Goal: Transaction & Acquisition: Purchase product/service

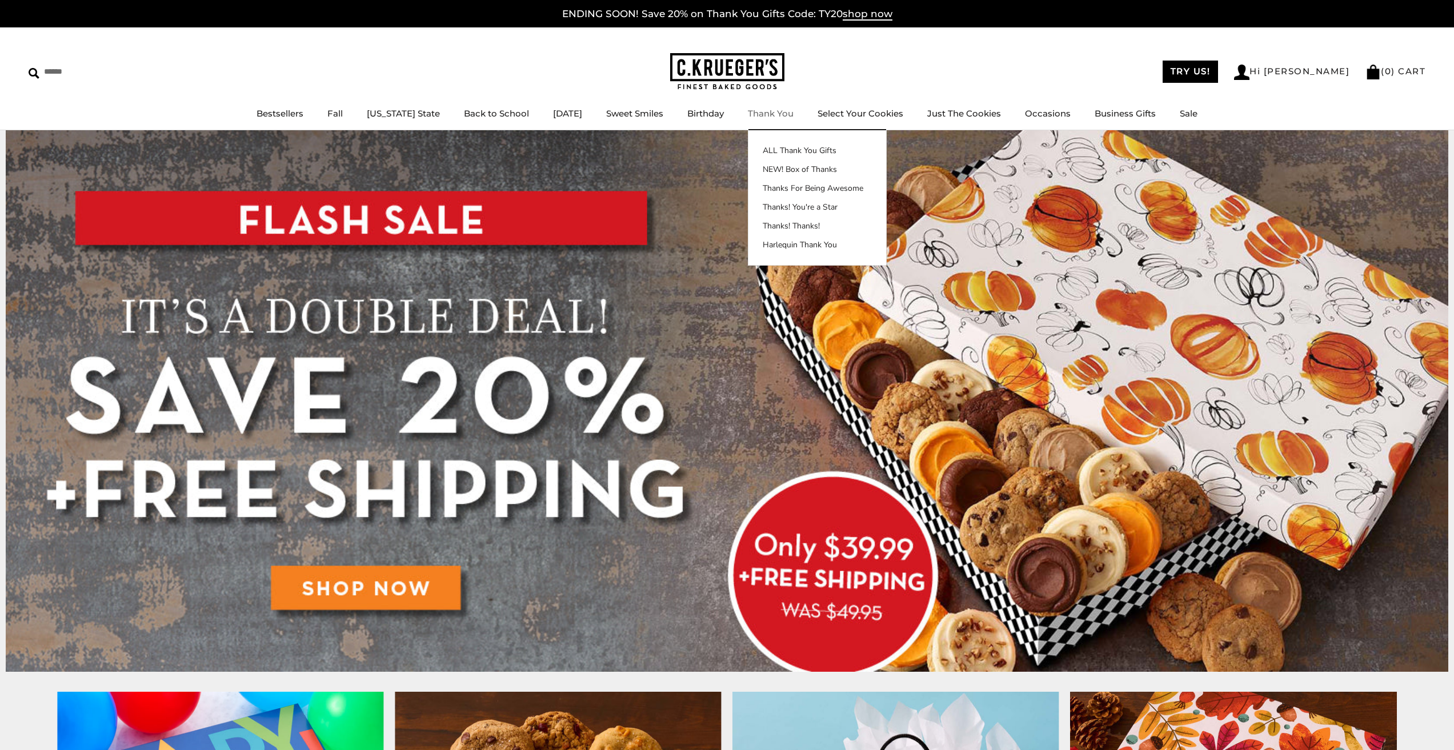
click at [763, 113] on link "Thank You" at bounding box center [771, 113] width 46 height 11
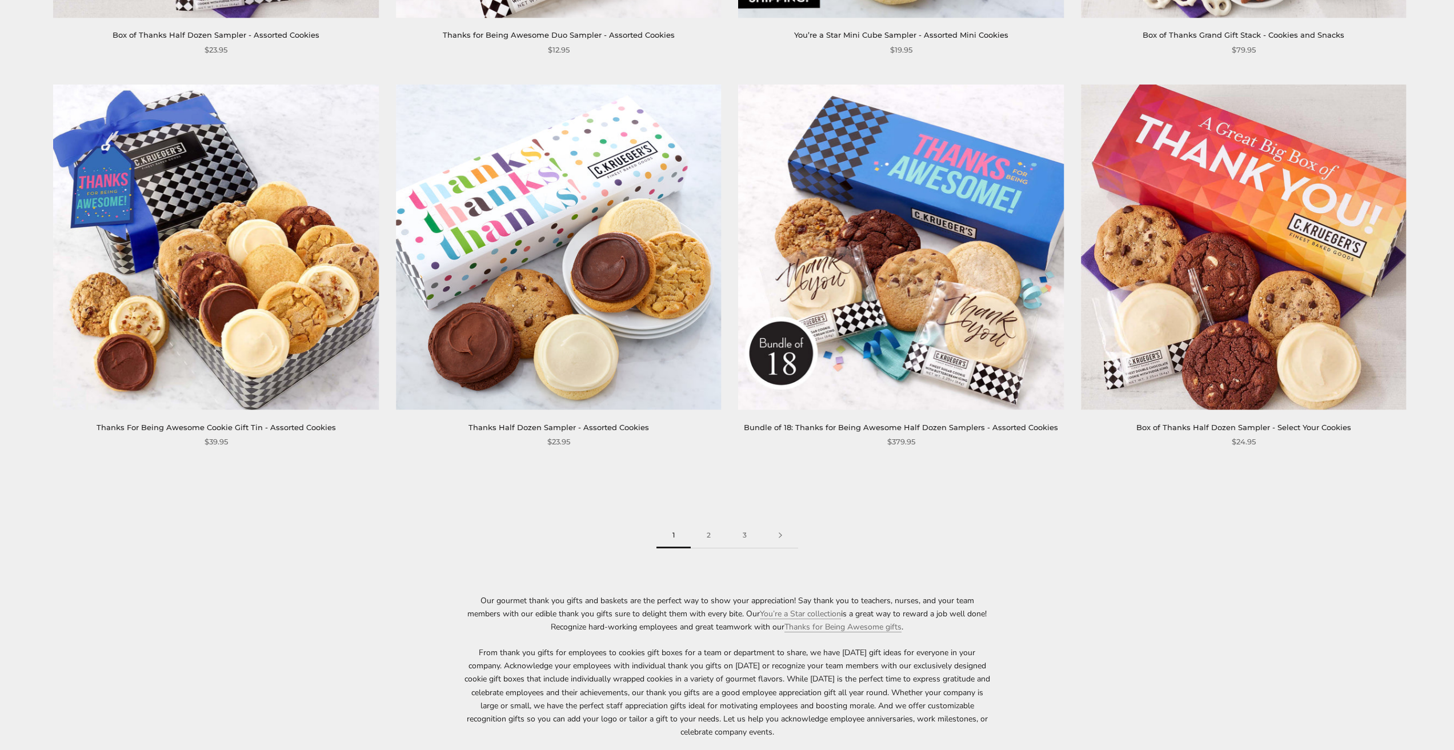
scroll to position [2171, 0]
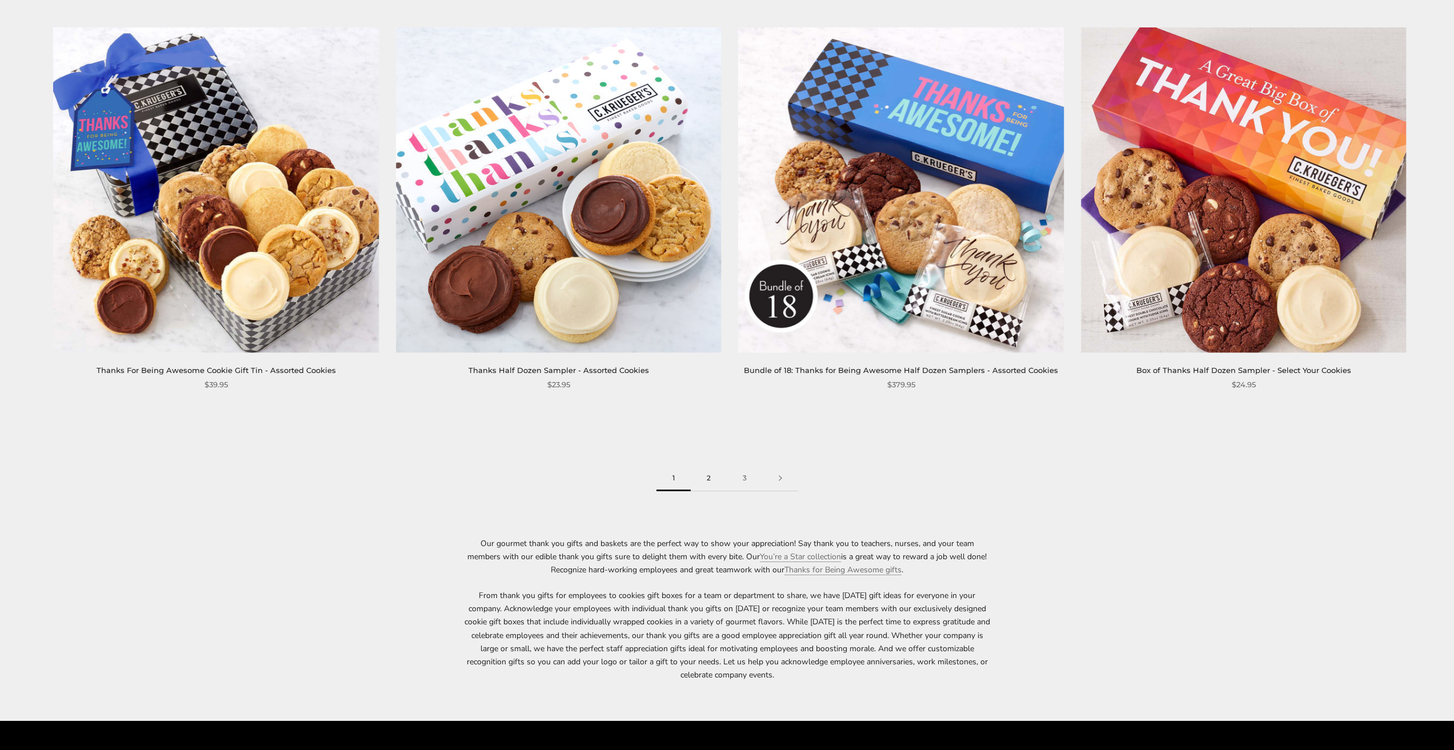
click at [703, 481] on link "2" at bounding box center [709, 479] width 36 height 26
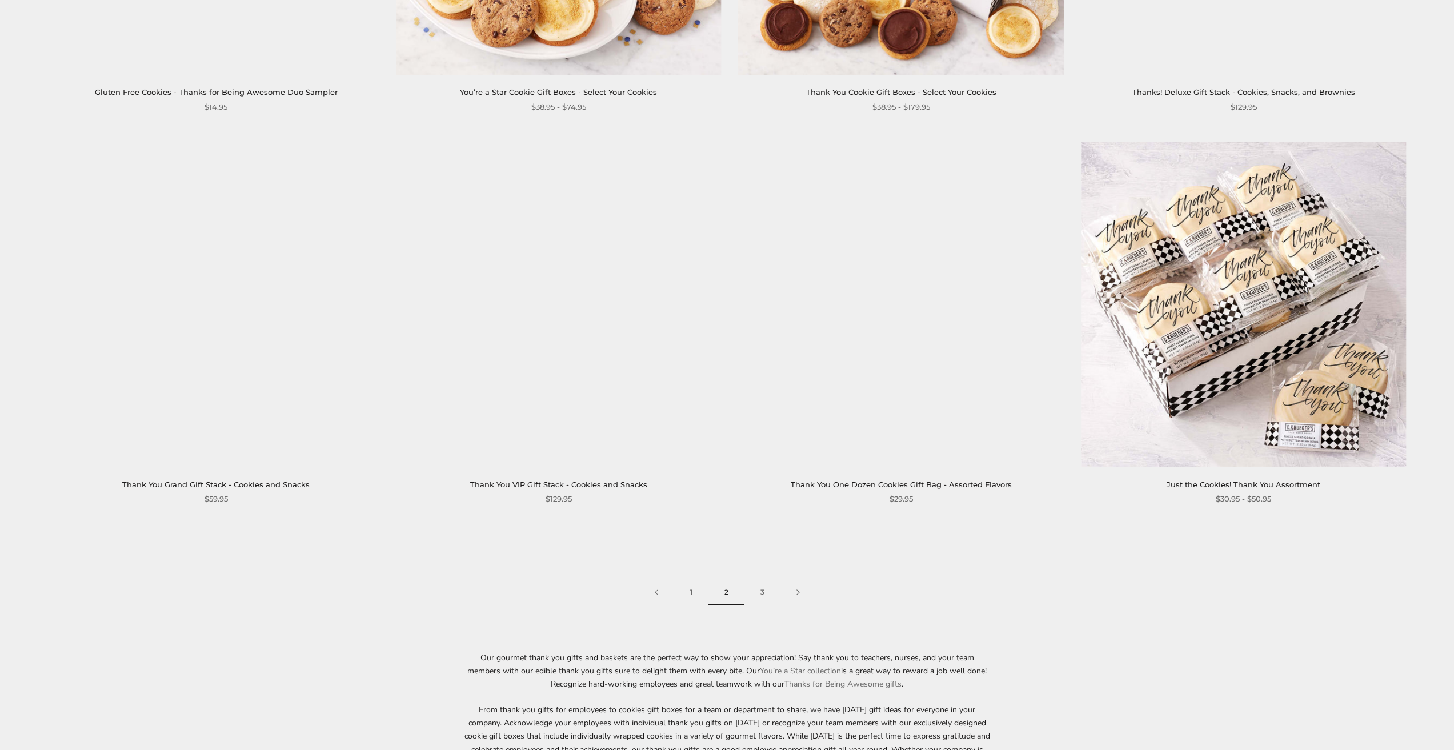
scroll to position [2171, 0]
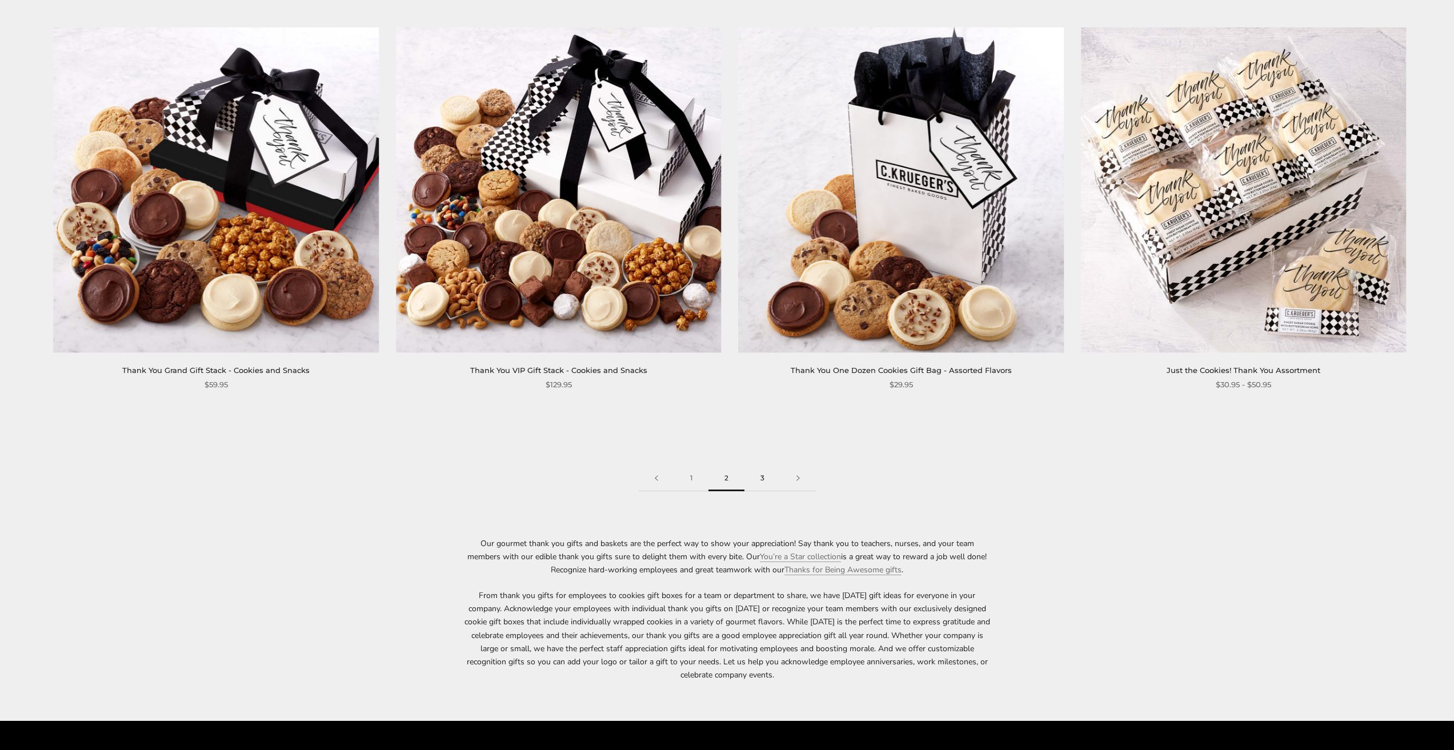
click at [757, 475] on link "3" at bounding box center [763, 479] width 36 height 26
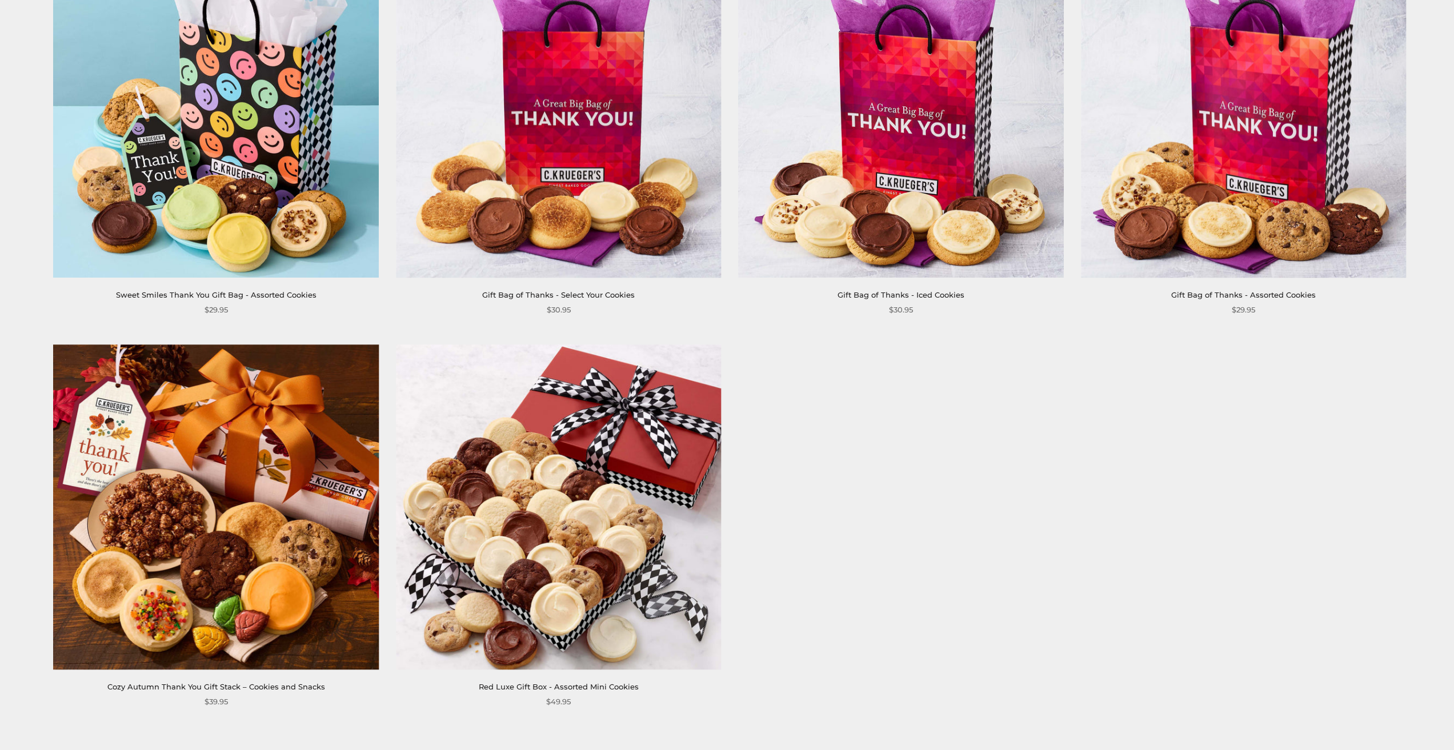
scroll to position [571, 0]
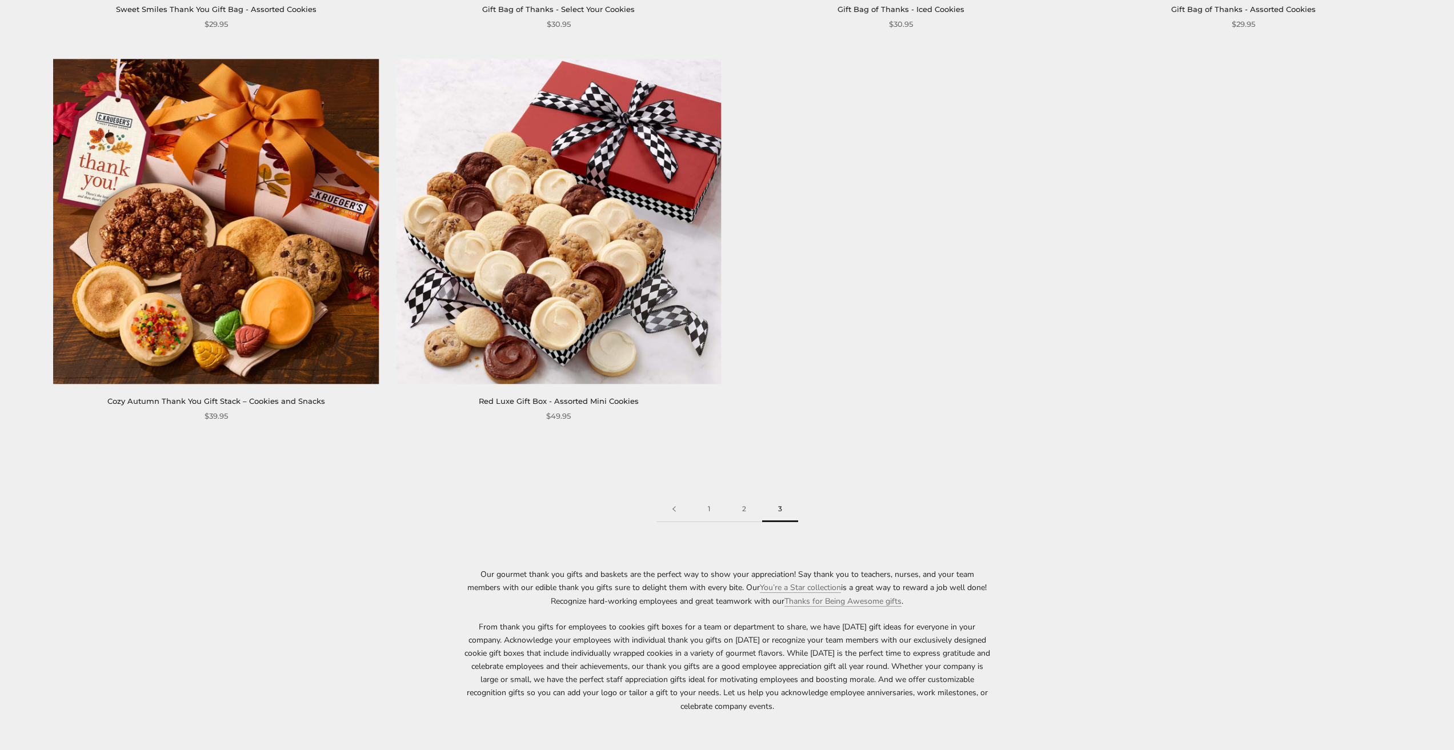
click at [242, 205] on img at bounding box center [216, 221] width 325 height 325
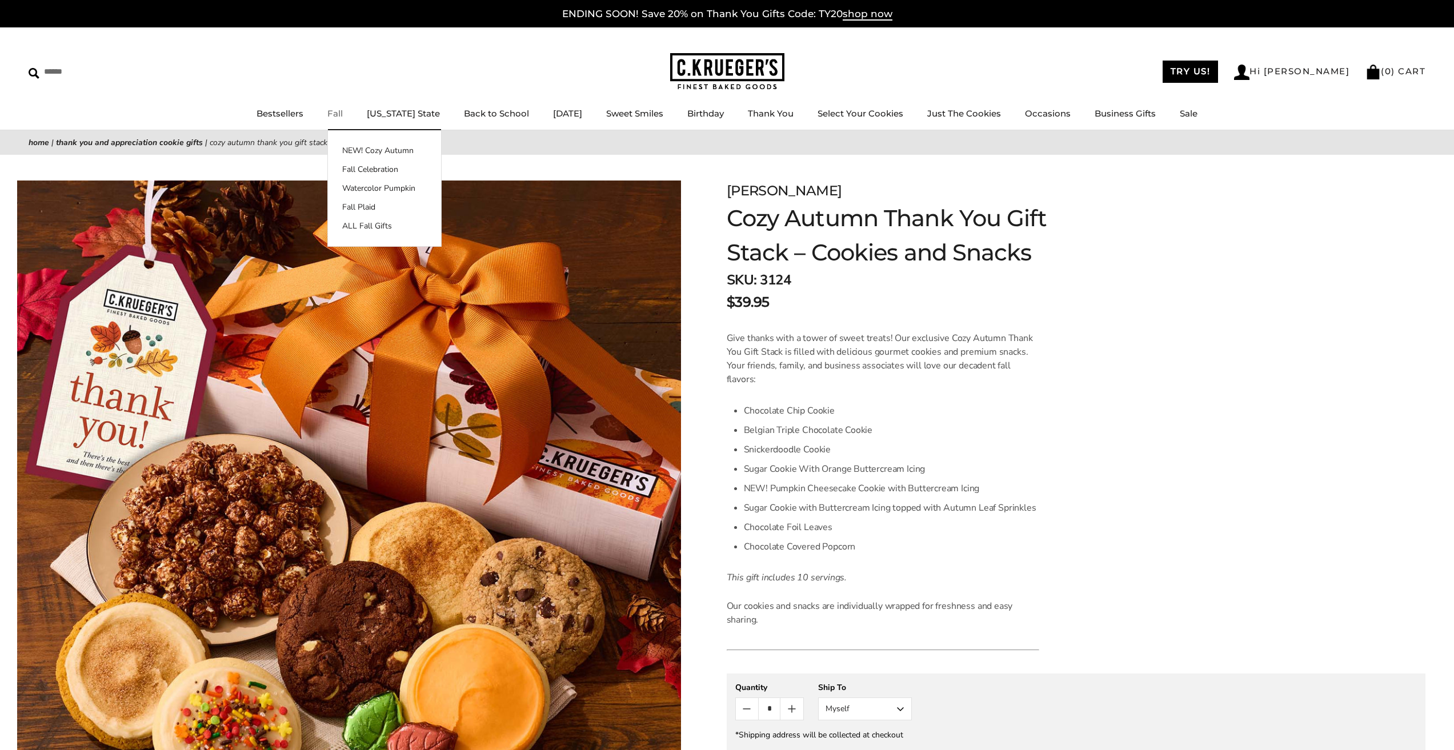
click at [340, 113] on link "Fall" at bounding box center [334, 113] width 15 height 11
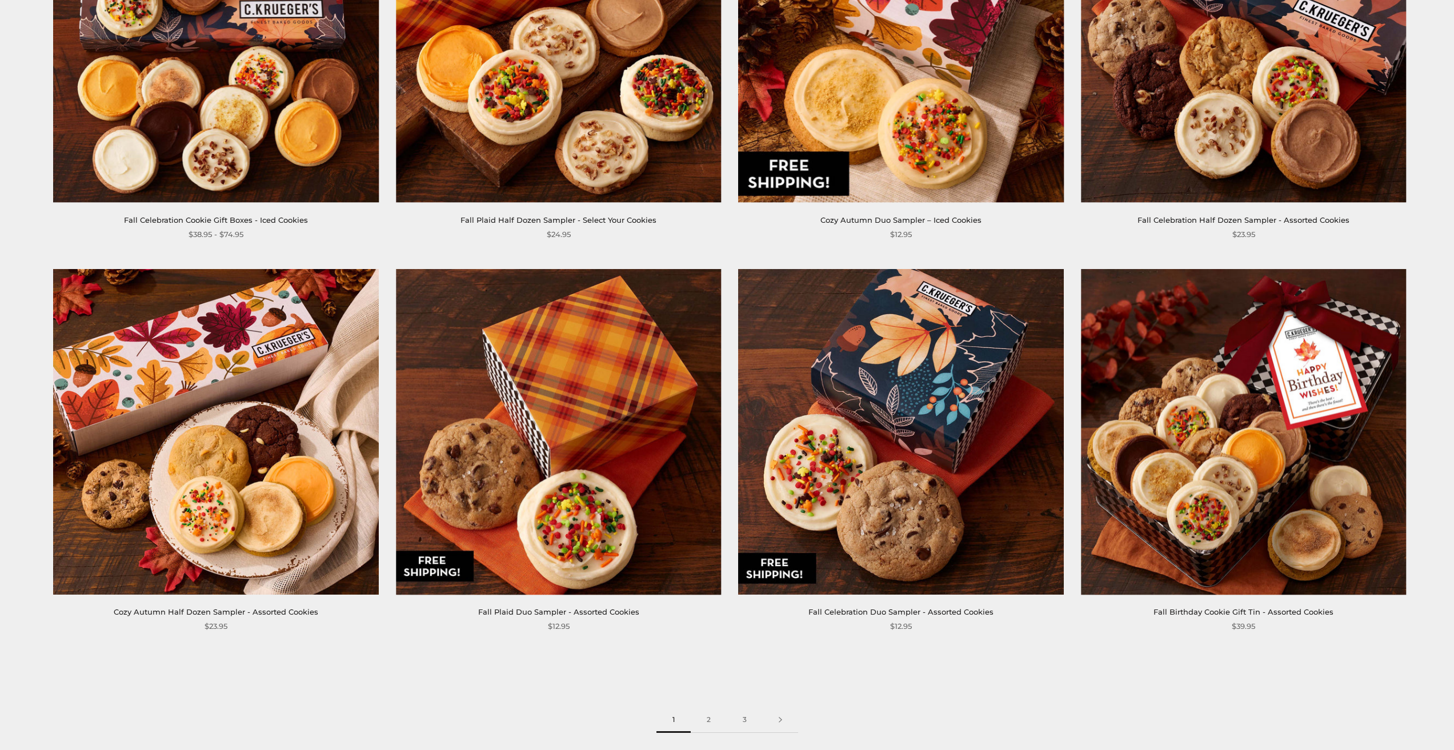
scroll to position [2057, 0]
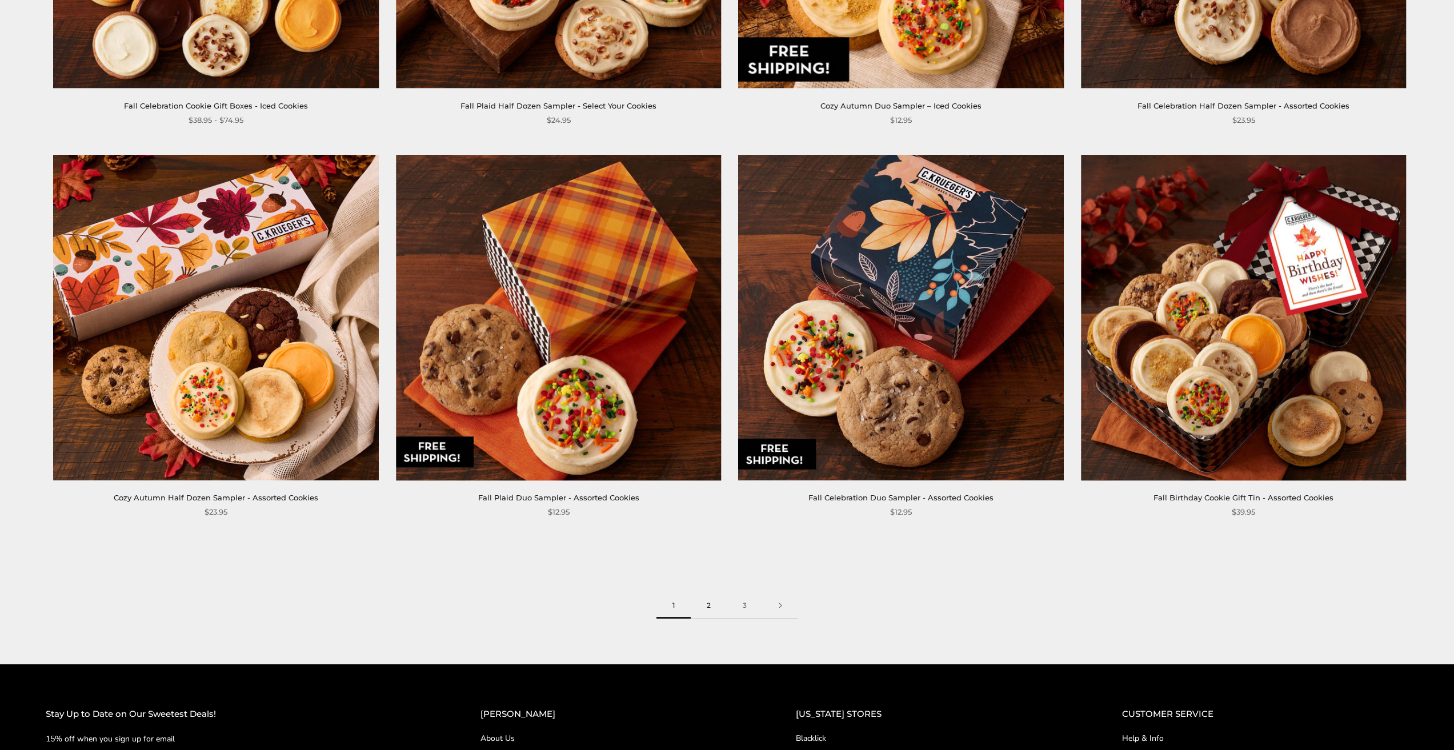
click at [704, 603] on link "2" at bounding box center [709, 606] width 36 height 26
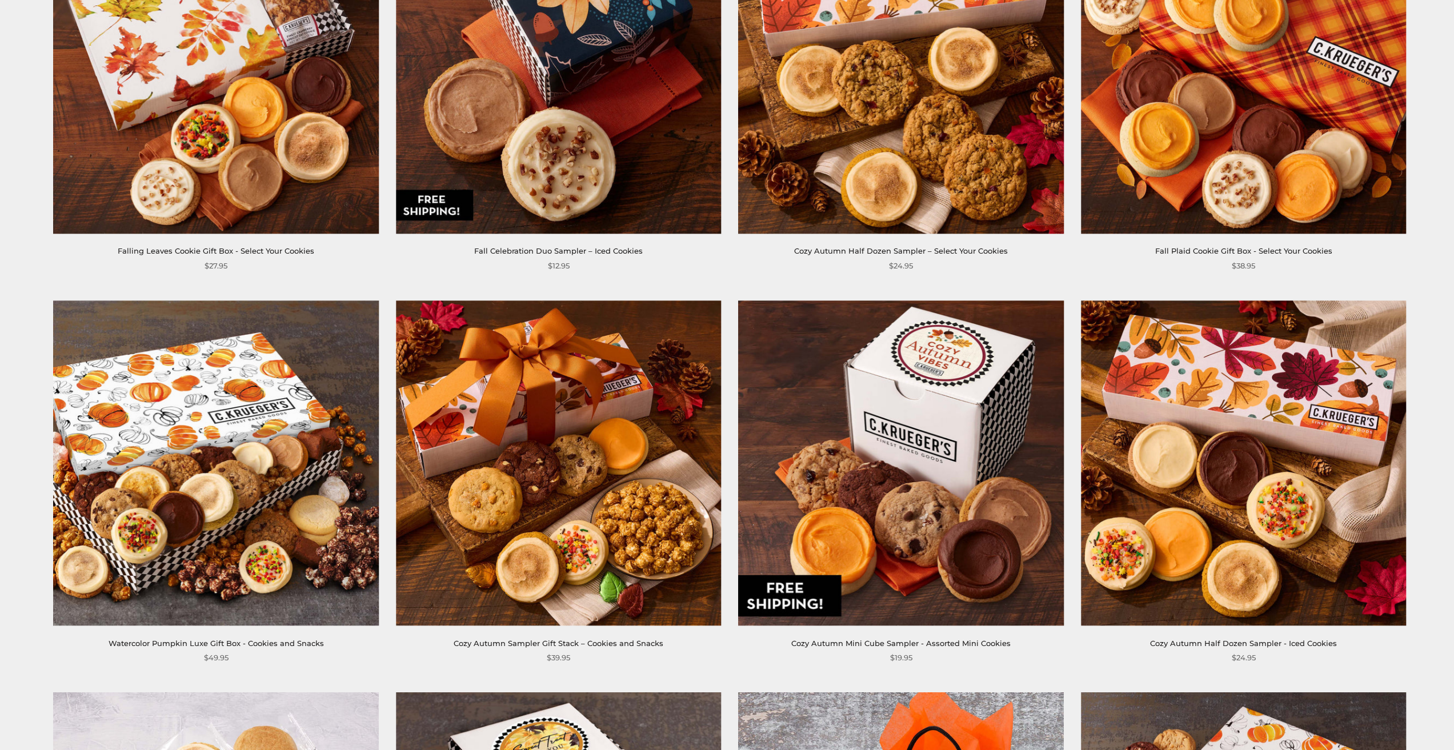
scroll to position [400, 0]
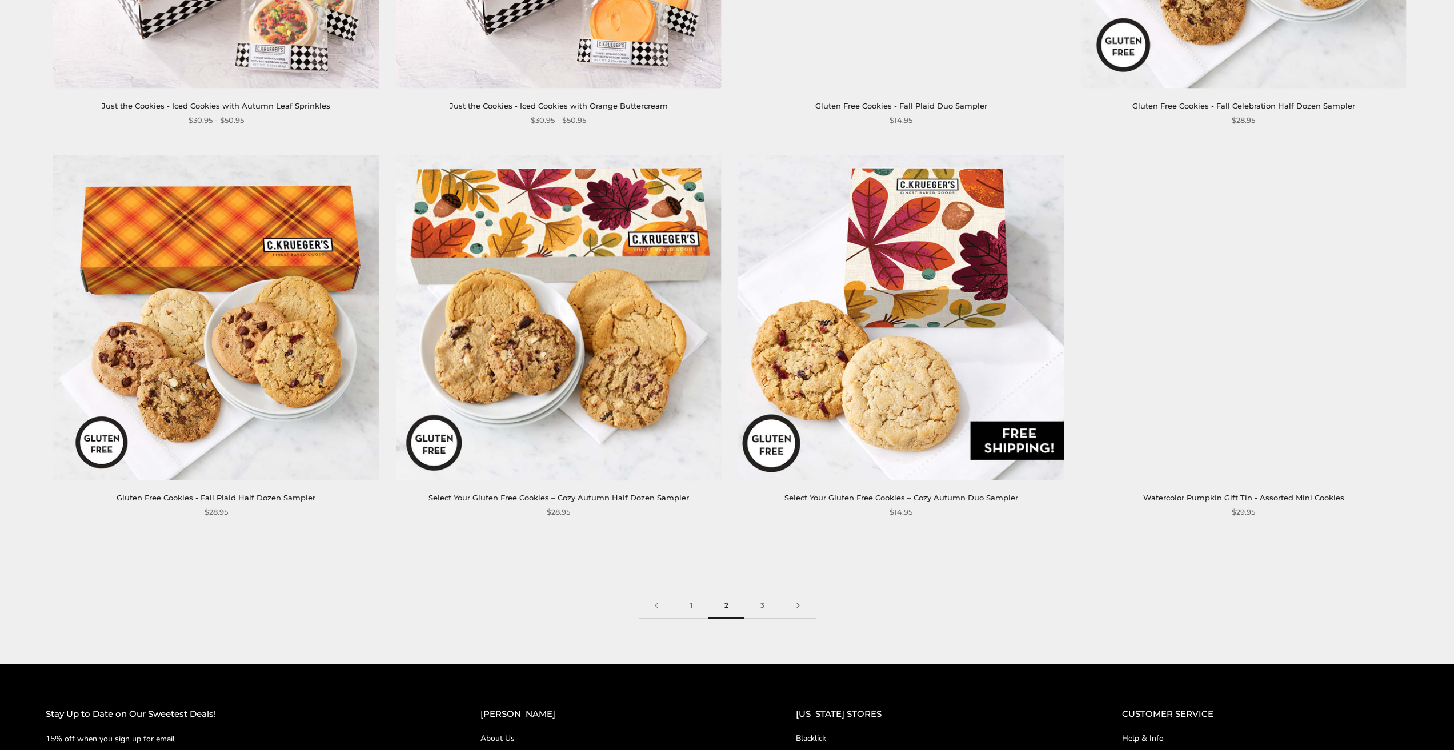
scroll to position [2114, 0]
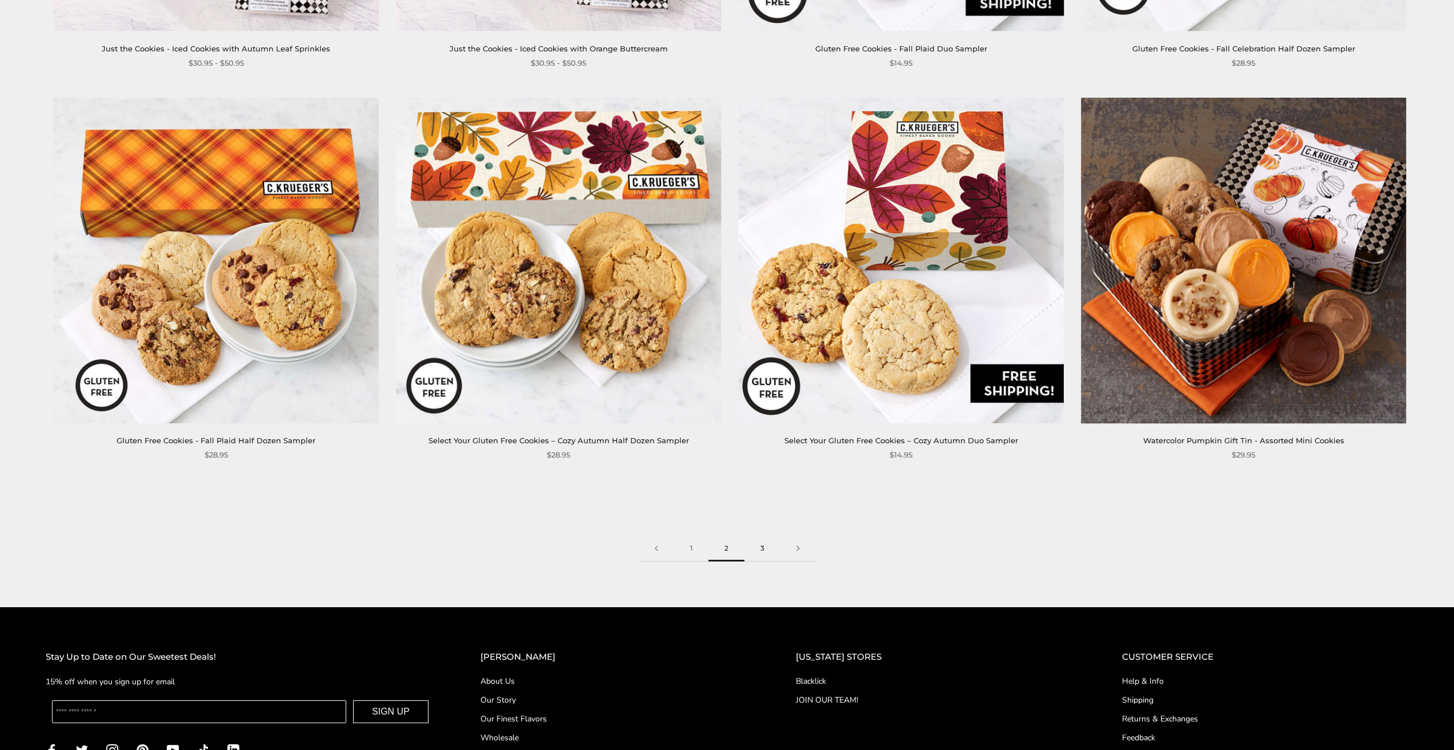
click at [761, 546] on link "3" at bounding box center [763, 549] width 36 height 26
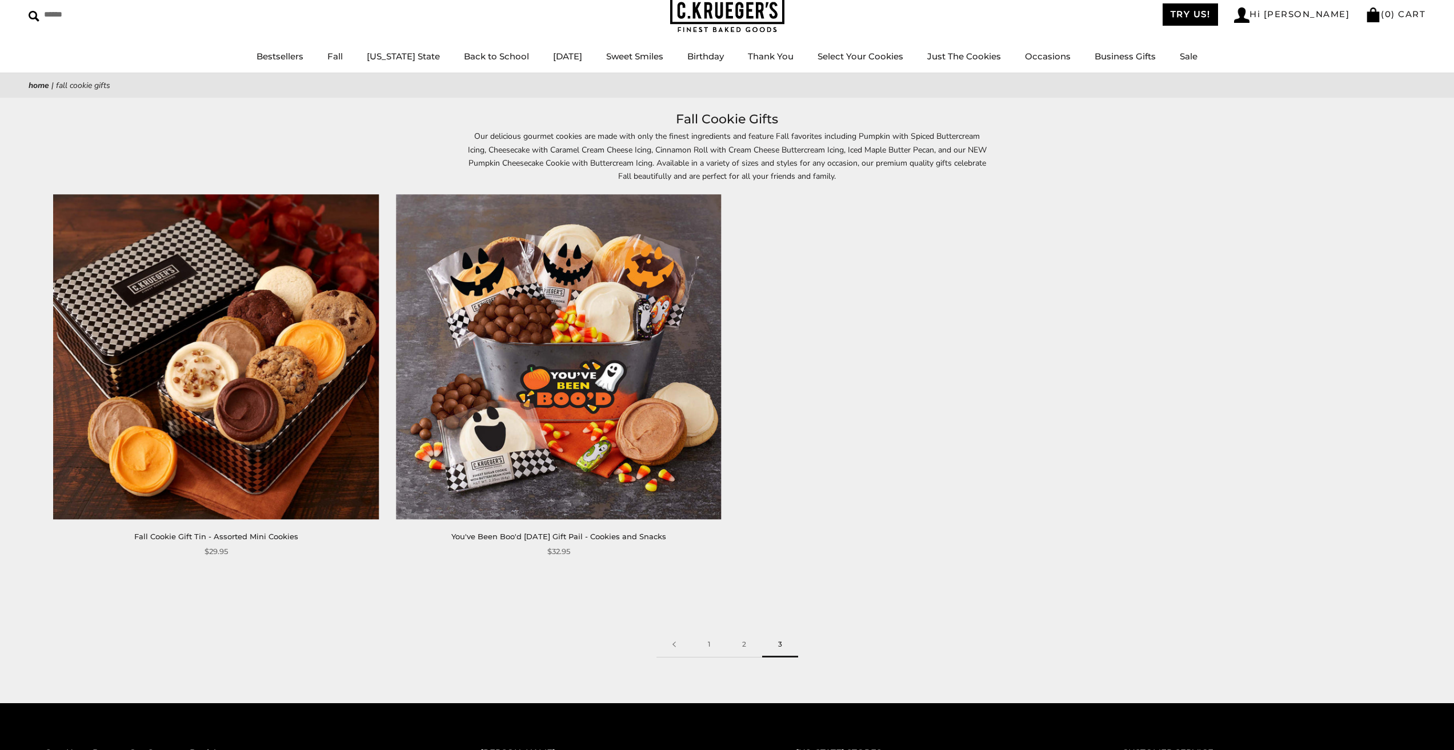
scroll to position [114, 0]
